Goal: Find specific page/section: Find specific page/section

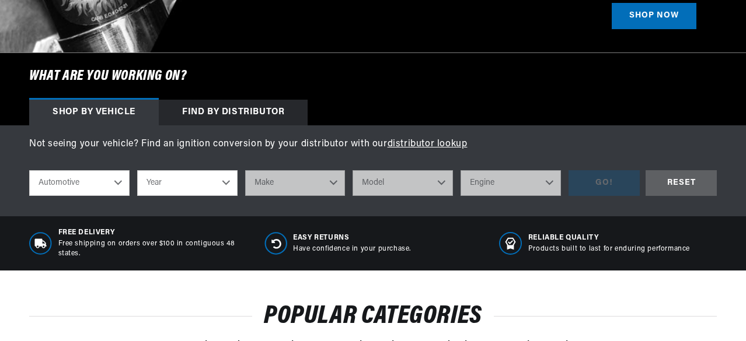
scroll to position [0, 641]
click at [118, 183] on select "Automotive Agricultural Industrial Marine Motorcycle" at bounding box center [79, 183] width 100 height 26
drag, startPoint x: 113, startPoint y: 196, endPoint x: 110, endPoint y: 202, distance: 7.0
click at [110, 202] on div "shop by vehicle What are you working on? Automotive Agricultural Industrial Mar…" at bounding box center [372, 184] width 687 height 44
click at [223, 181] on select "Year [DATE] 2021 2020 2019 2018 2017 2016 2015 2014 2013 2012 2011 2010 2009 20…" at bounding box center [187, 183] width 100 height 26
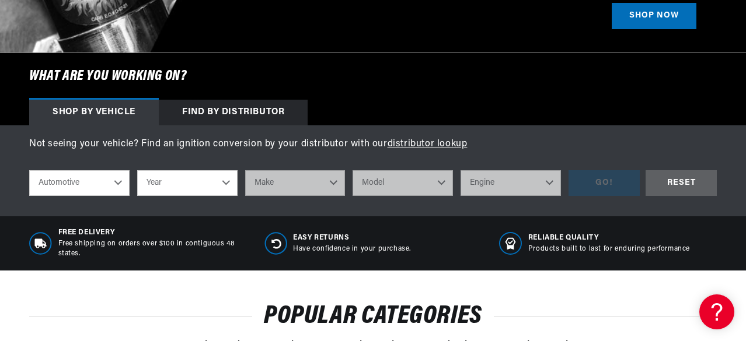
scroll to position [0, 1281]
select select "1960"
click at [137, 171] on select "Year [DATE] 2021 2020 2019 2018 2017 2016 2015 2014 2013 2012 2011 2010 2009 20…" at bounding box center [187, 183] width 100 height 26
select select "1960"
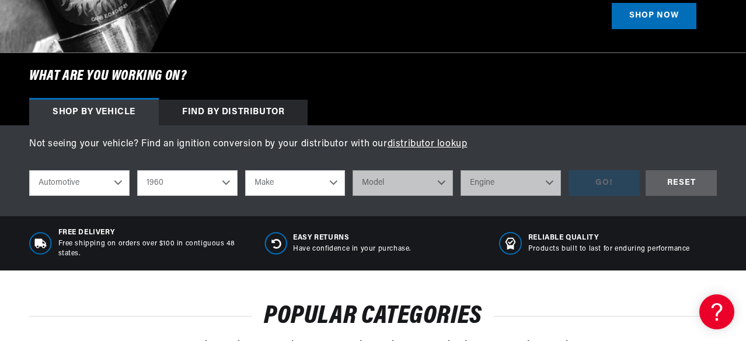
click at [331, 184] on select "Make Alfa Romeo American Motors Aston [PERSON_NAME][GEOGRAPHIC_DATA] [PERSON_NA…" at bounding box center [295, 183] width 100 height 26
select select "Rolls-Royce"
click at [245, 171] on select "Make Alfa Romeo American Motors Aston [PERSON_NAME][GEOGRAPHIC_DATA] [PERSON_NA…" at bounding box center [295, 183] width 100 height 26
select select "Rolls-Royce"
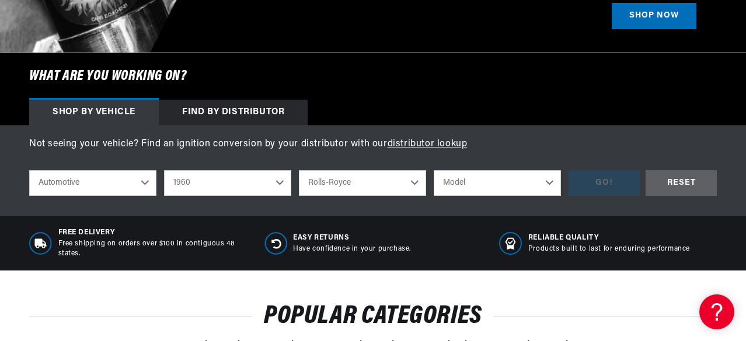
click at [549, 184] on select "Model Silver Cloud" at bounding box center [496, 183] width 127 height 26
select select "Silver-Cloud"
click at [433, 171] on select "Model Silver Cloud" at bounding box center [496, 183] width 127 height 26
select select "Silver-Cloud"
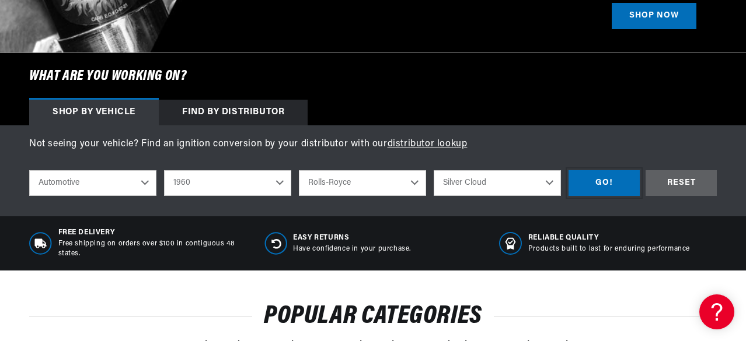
click at [589, 179] on div "GO!" at bounding box center [603, 183] width 71 height 26
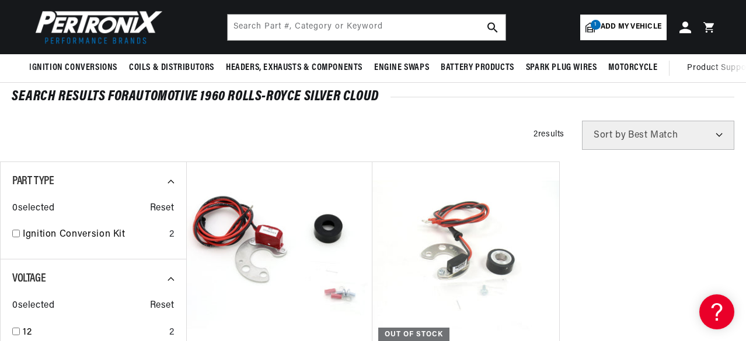
scroll to position [0, 1281]
